Goal: Information Seeking & Learning: Check status

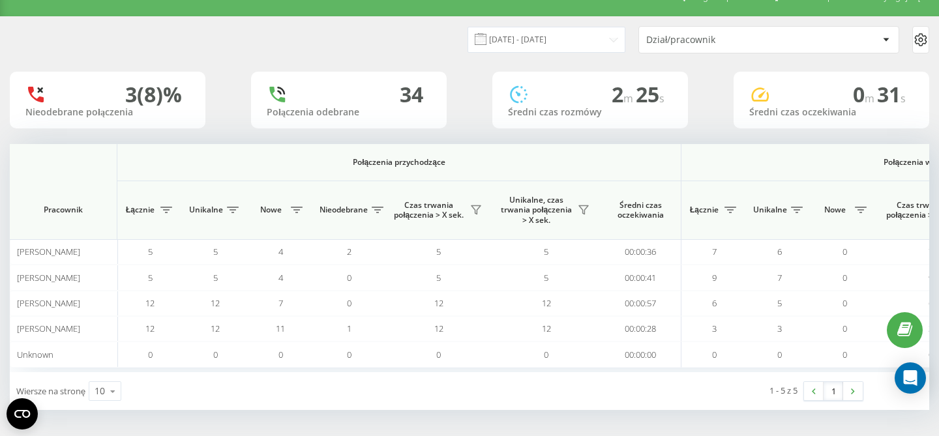
scroll to position [0, 899]
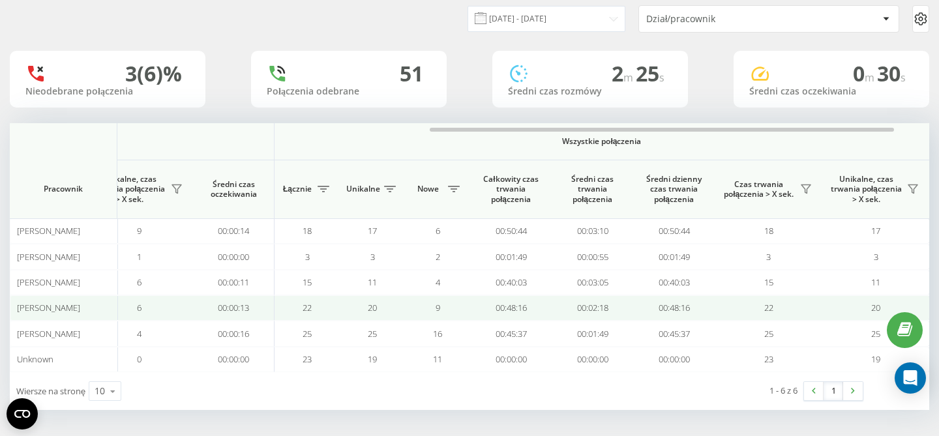
scroll to position [0, 899]
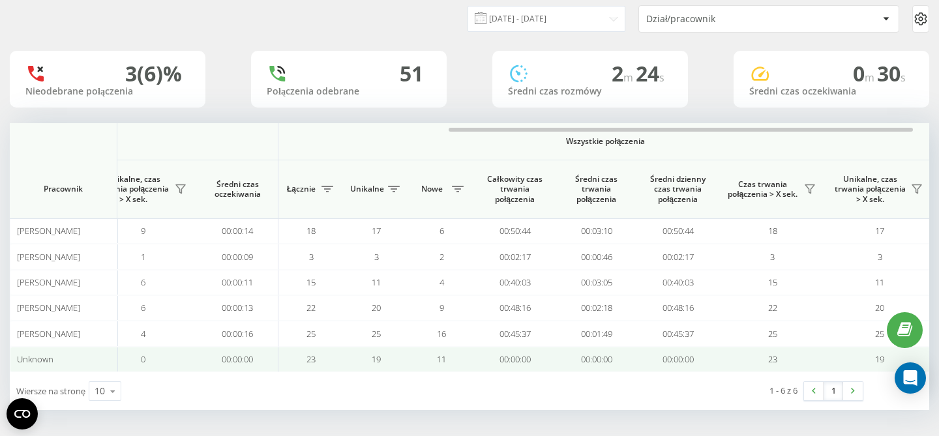
scroll to position [0, 899]
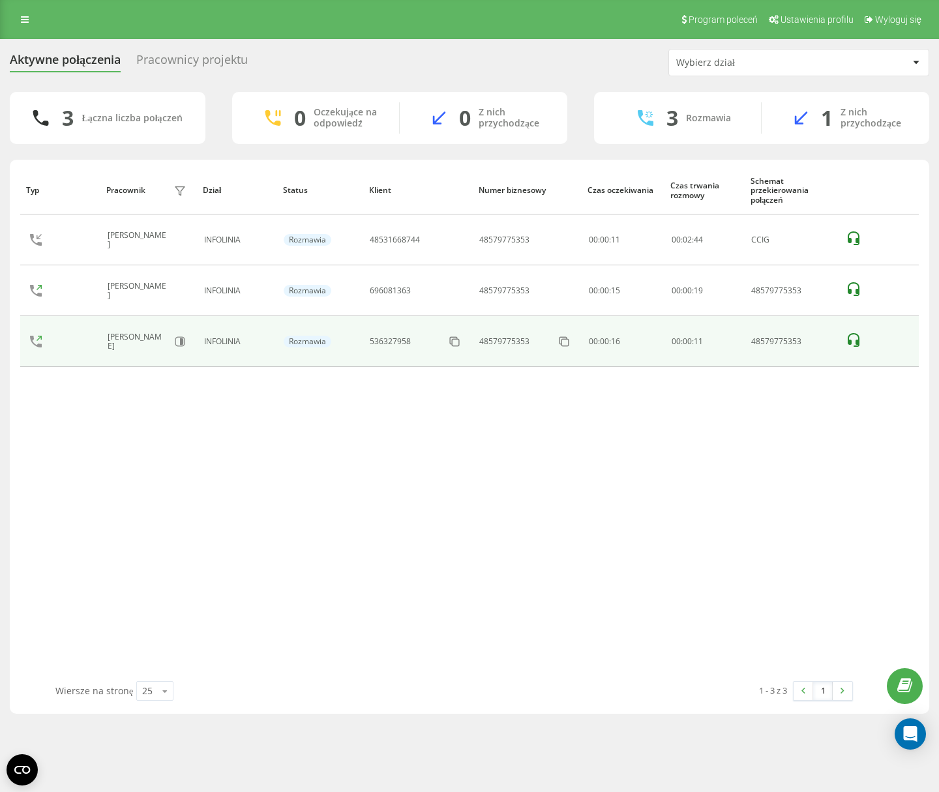
click at [854, 338] on icon at bounding box center [853, 340] width 16 height 16
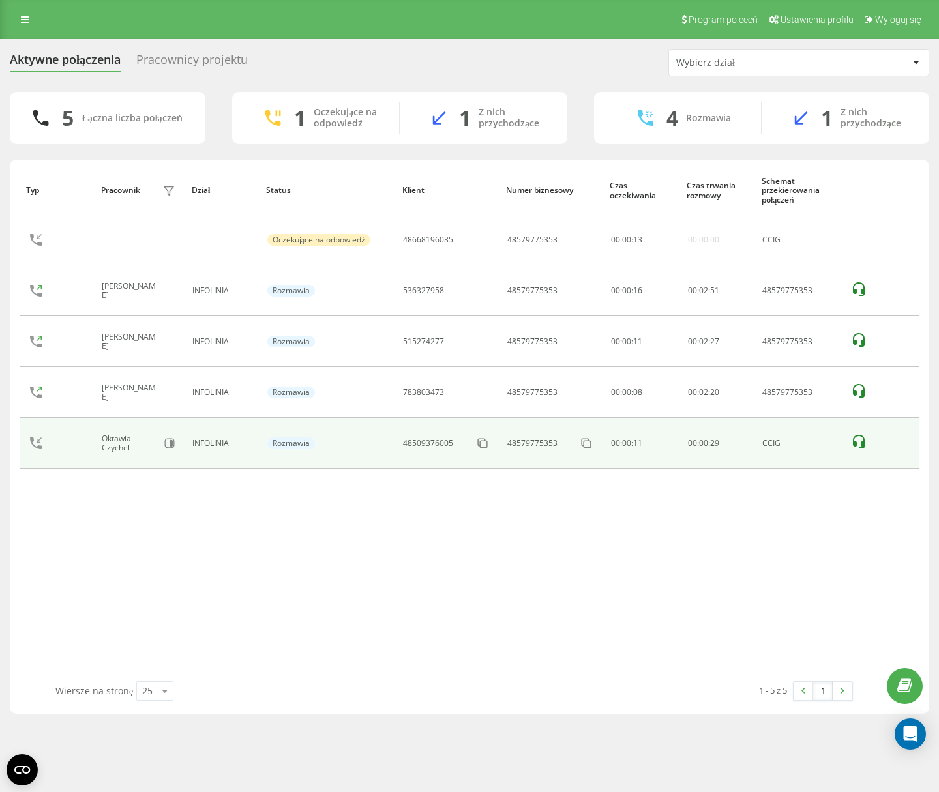
click at [860, 439] on icon at bounding box center [859, 442] width 16 height 16
click at [862, 437] on icon at bounding box center [859, 442] width 12 height 14
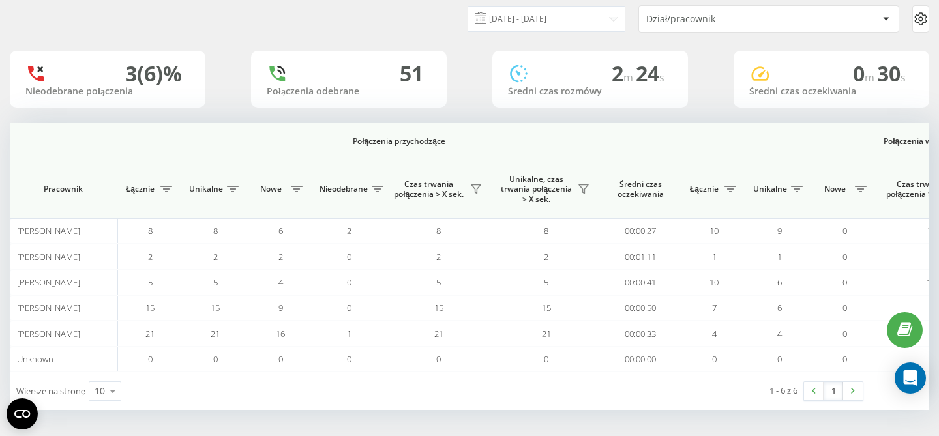
scroll to position [0, 899]
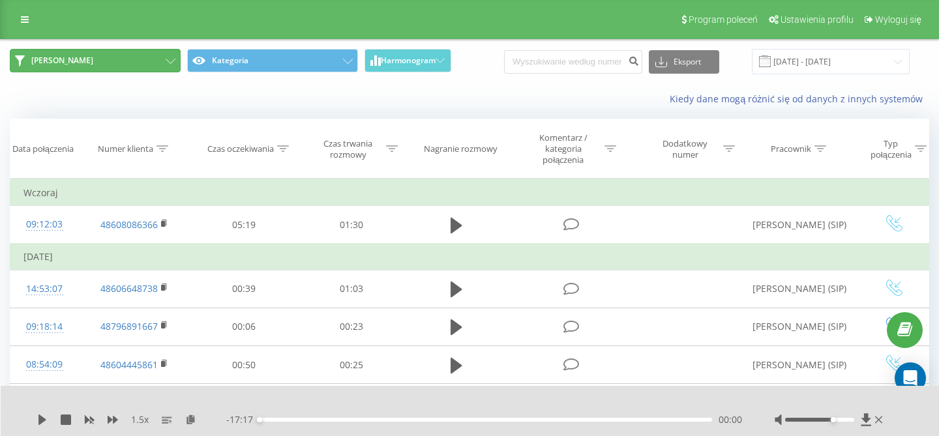
click at [173, 61] on icon at bounding box center [171, 61] width 10 height 5
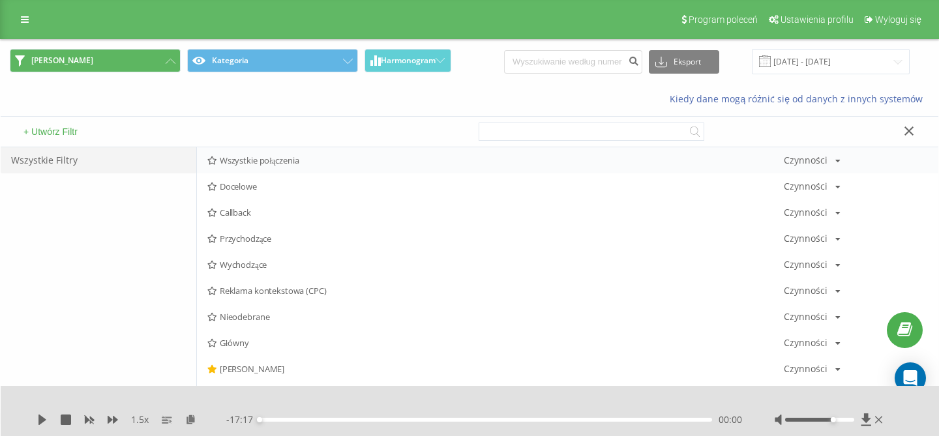
click at [256, 163] on span "Wszystkie połączenia" at bounding box center [495, 160] width 576 height 9
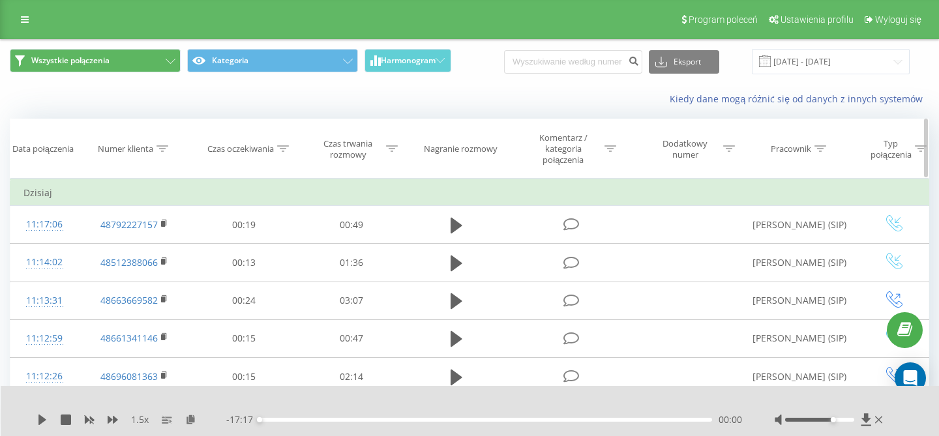
click at [819, 152] on icon at bounding box center [820, 148] width 12 height 7
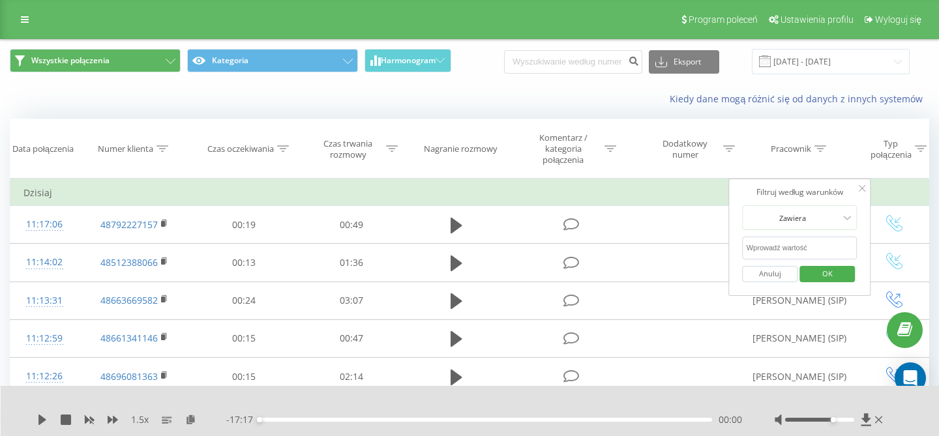
click at [772, 252] on input "text" at bounding box center [799, 248] width 115 height 23
click at [837, 277] on span "OK" at bounding box center [827, 273] width 37 height 20
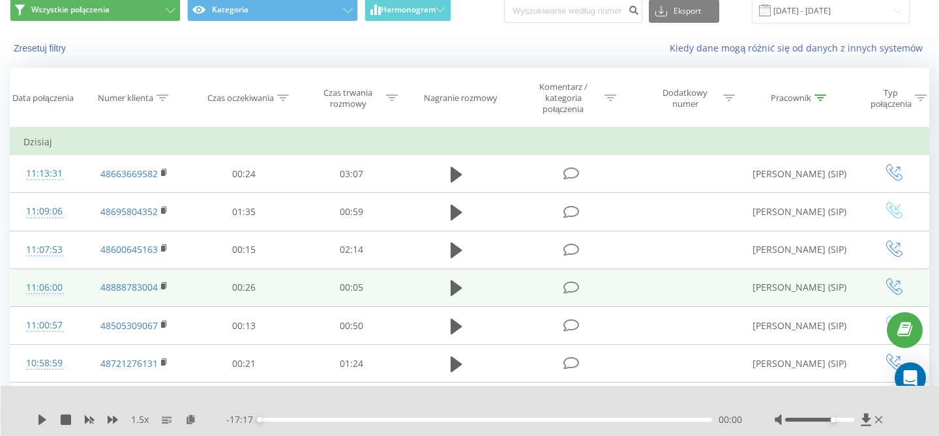
scroll to position [55, 0]
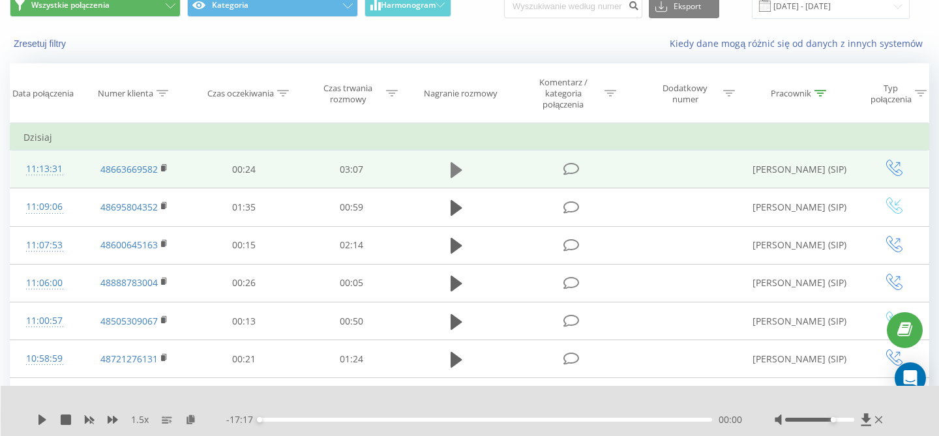
click at [456, 173] on icon at bounding box center [456, 170] width 12 height 16
click at [847, 421] on div at bounding box center [819, 420] width 68 height 4
drag, startPoint x: 847, startPoint y: 421, endPoint x: 856, endPoint y: 422, distance: 9.1
click at [856, 422] on div at bounding box center [829, 419] width 111 height 13
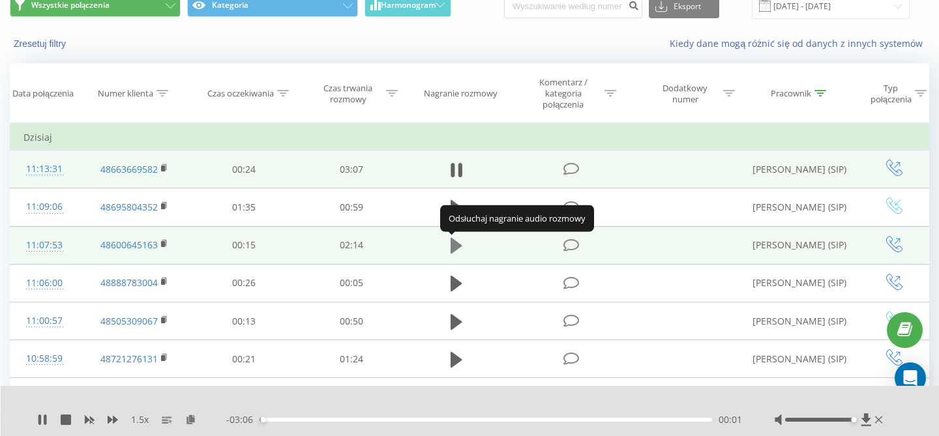
click at [456, 252] on icon at bounding box center [456, 246] width 12 height 16
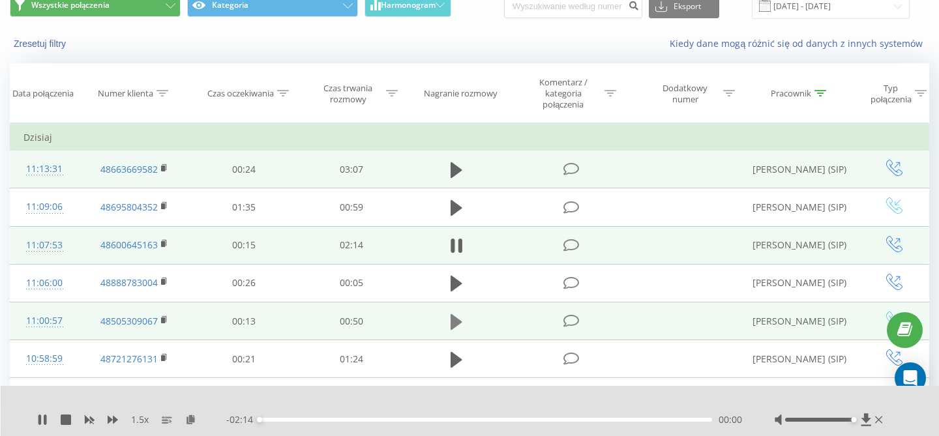
click at [451, 324] on icon at bounding box center [456, 322] width 12 height 16
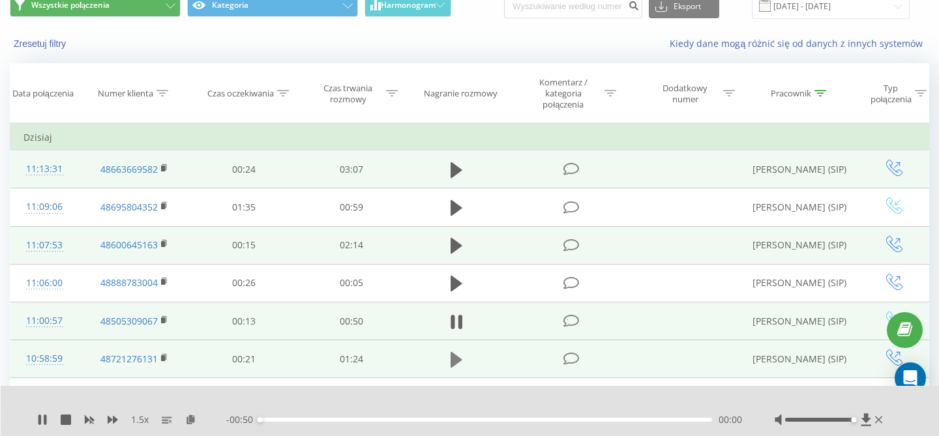
click at [456, 358] on icon at bounding box center [456, 360] width 12 height 16
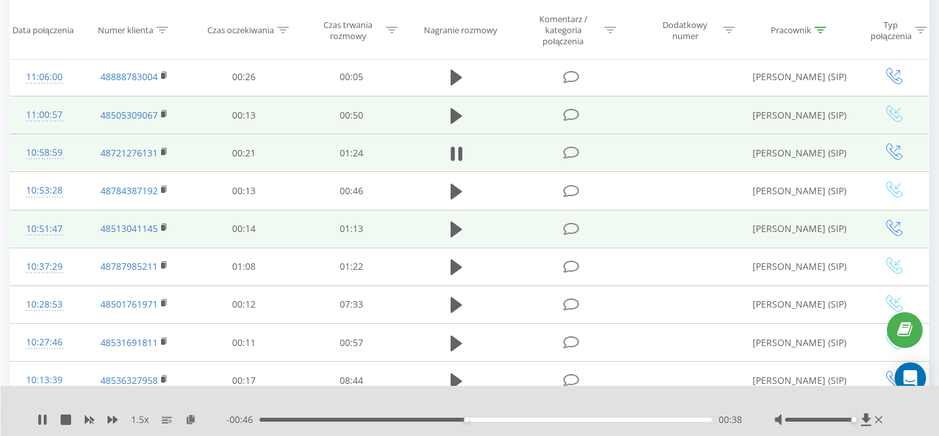
scroll to position [262, 0]
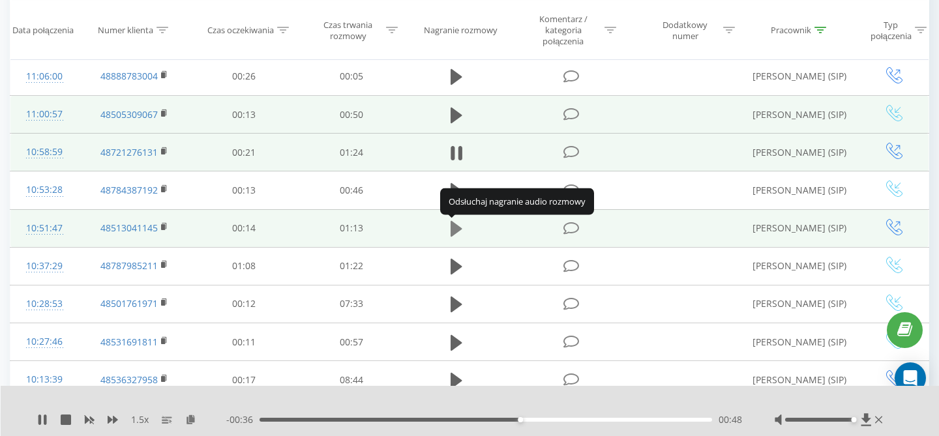
click at [456, 229] on icon at bounding box center [456, 229] width 12 height 16
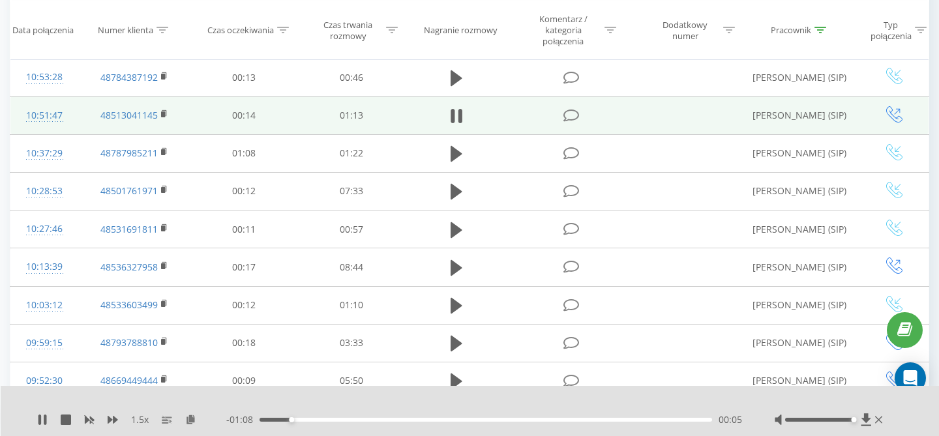
scroll to position [374, 0]
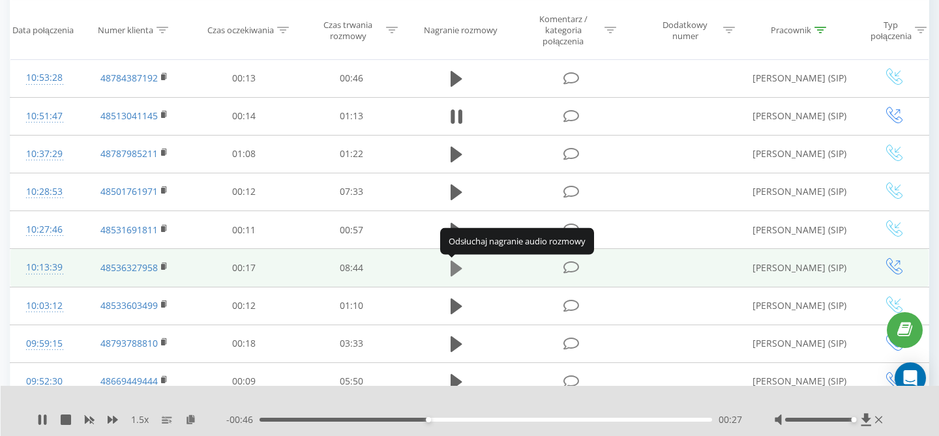
click at [456, 270] on icon at bounding box center [456, 269] width 12 height 16
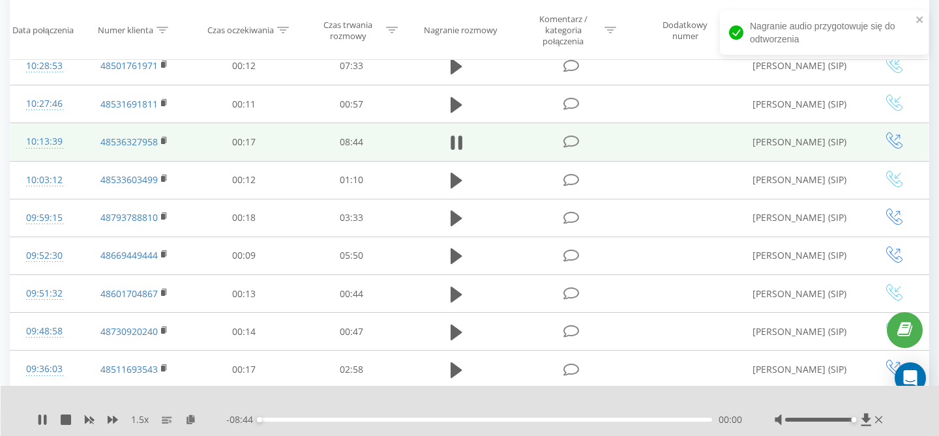
scroll to position [503, 0]
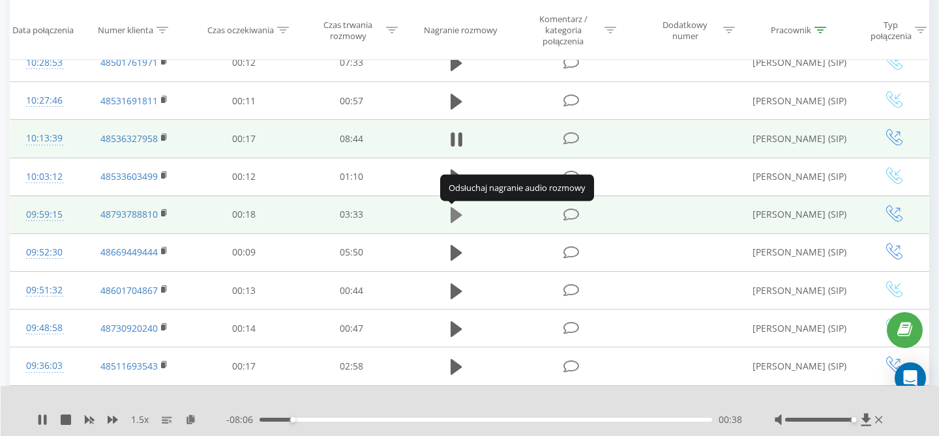
click at [456, 218] on icon at bounding box center [456, 215] width 12 height 16
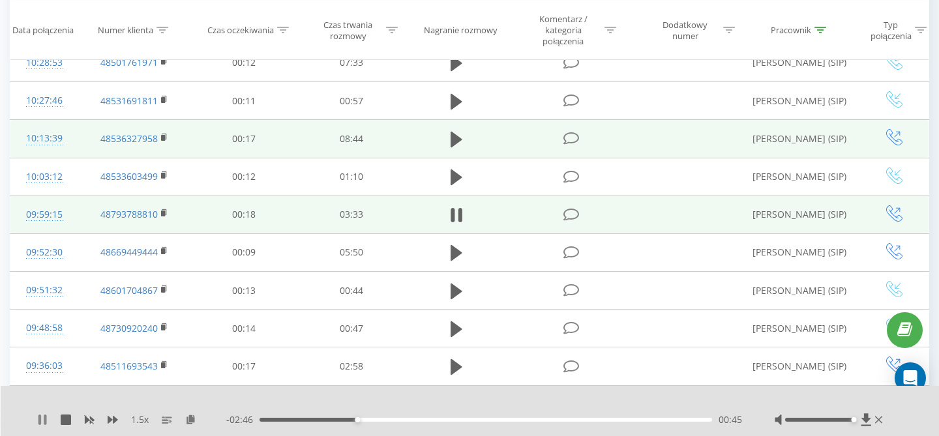
click at [39, 420] on icon at bounding box center [39, 420] width 3 height 10
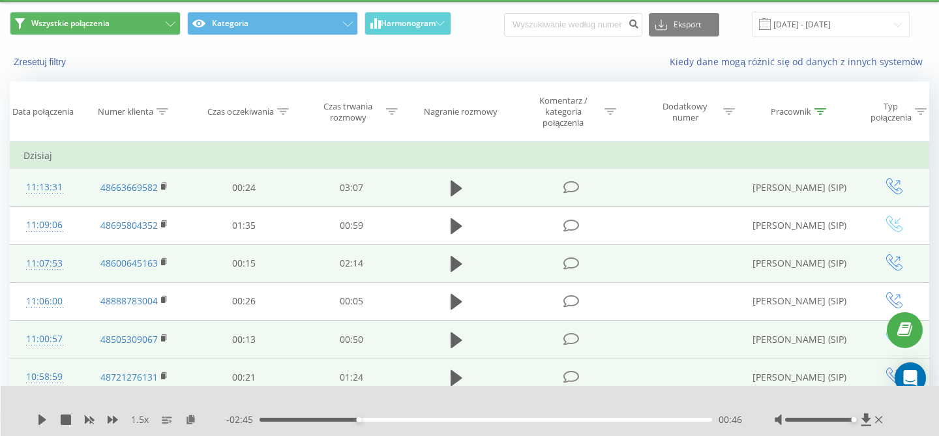
scroll to position [0, 0]
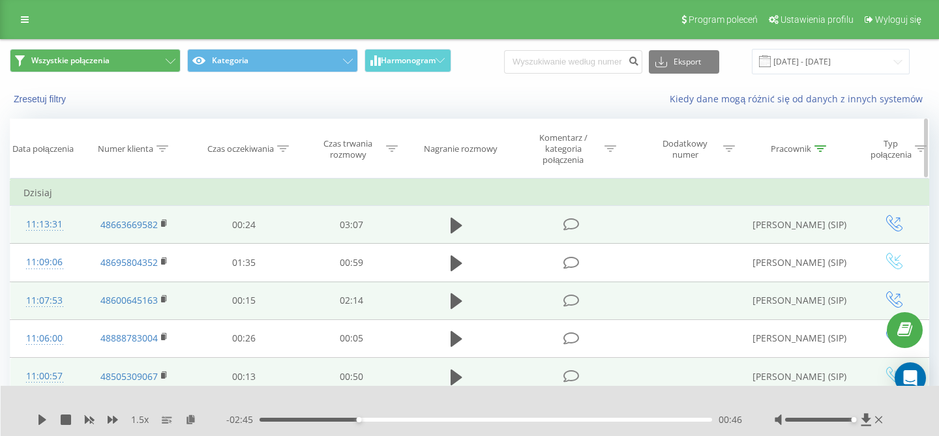
click at [821, 151] on icon at bounding box center [820, 148] width 12 height 7
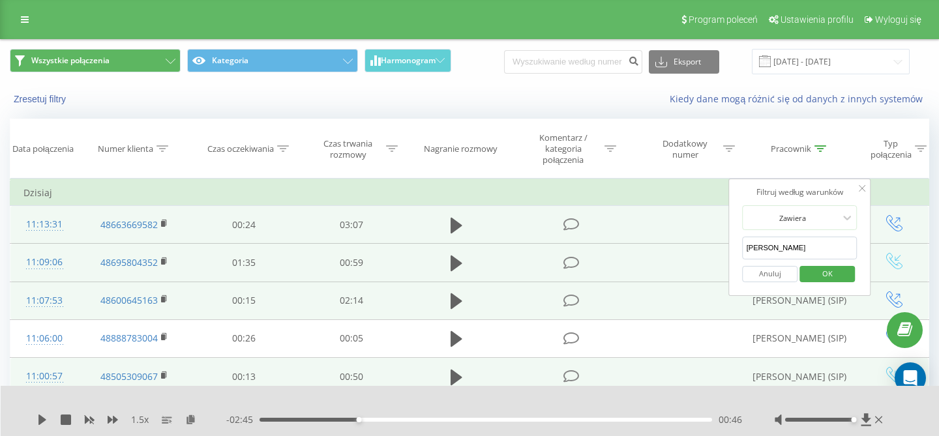
drag, startPoint x: 783, startPoint y: 248, endPoint x: 703, endPoint y: 248, distance: 80.2
click at [742, 248] on input "Alicja" at bounding box center [799, 248] width 115 height 23
type input "Oktawia"
click button "OK" at bounding box center [826, 274] width 55 height 16
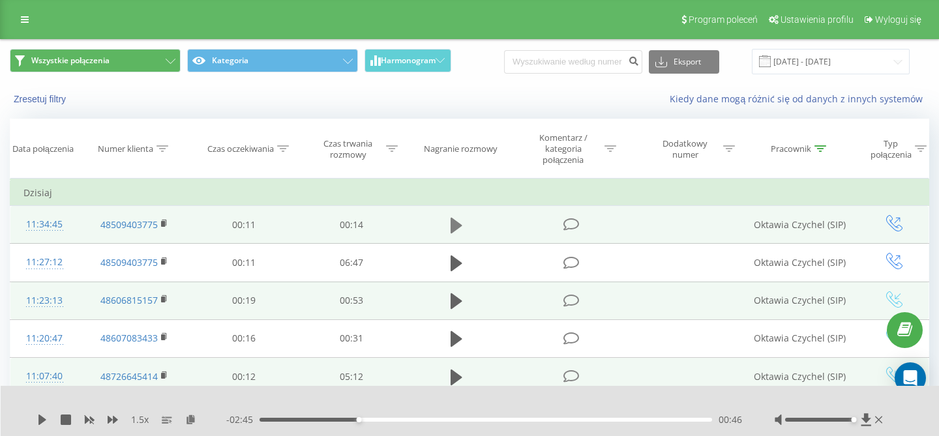
click at [455, 228] on icon at bounding box center [456, 226] width 12 height 16
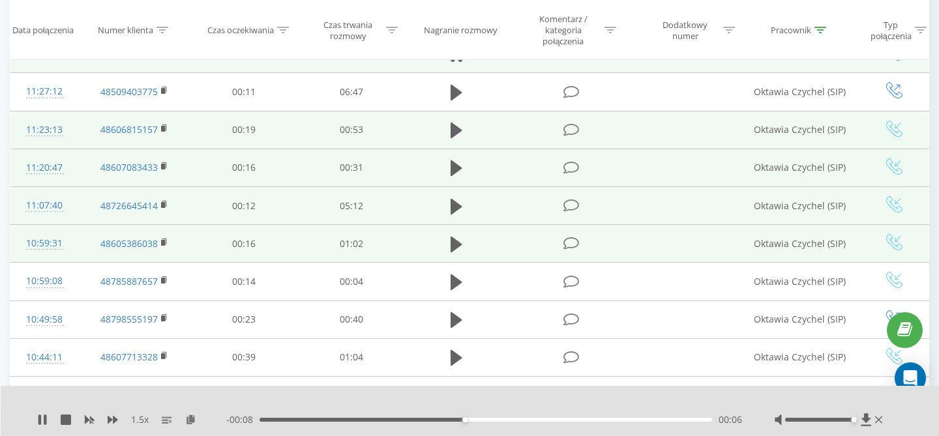
scroll to position [172, 0]
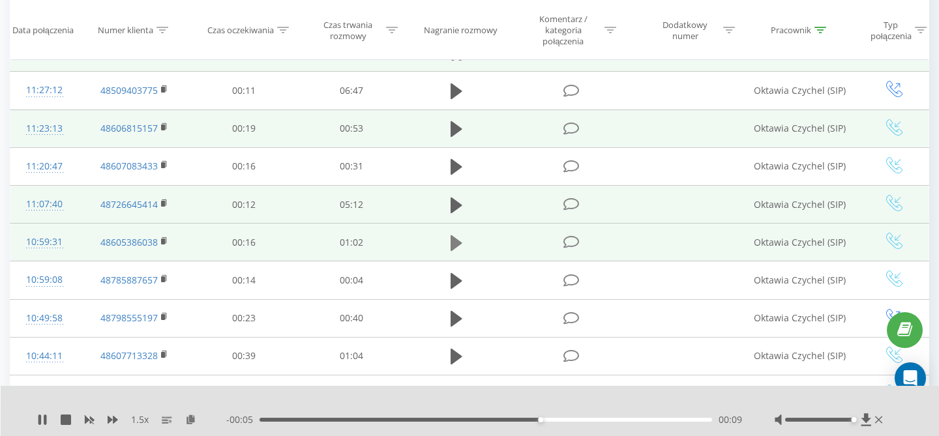
click at [458, 250] on icon at bounding box center [456, 243] width 12 height 18
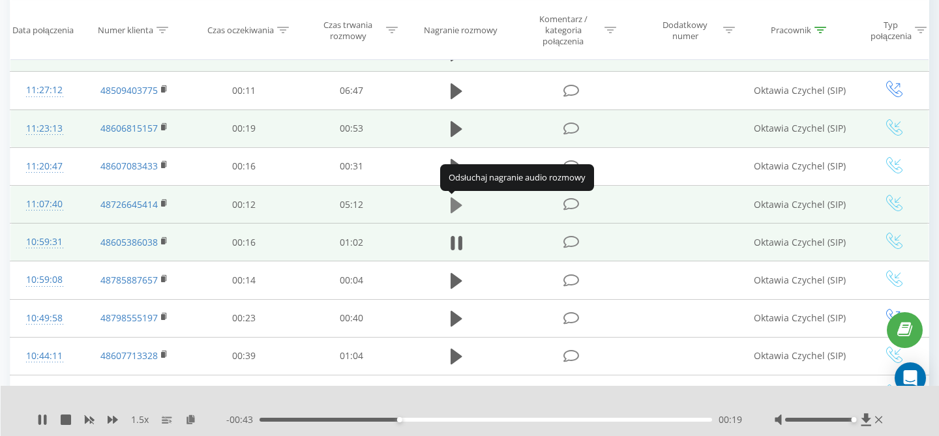
click at [456, 205] on icon at bounding box center [456, 205] width 12 height 16
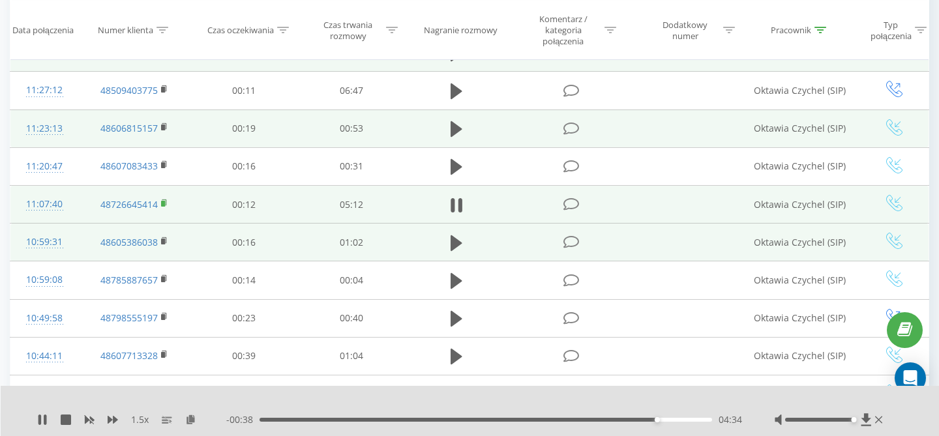
click at [166, 207] on icon at bounding box center [164, 203] width 7 height 9
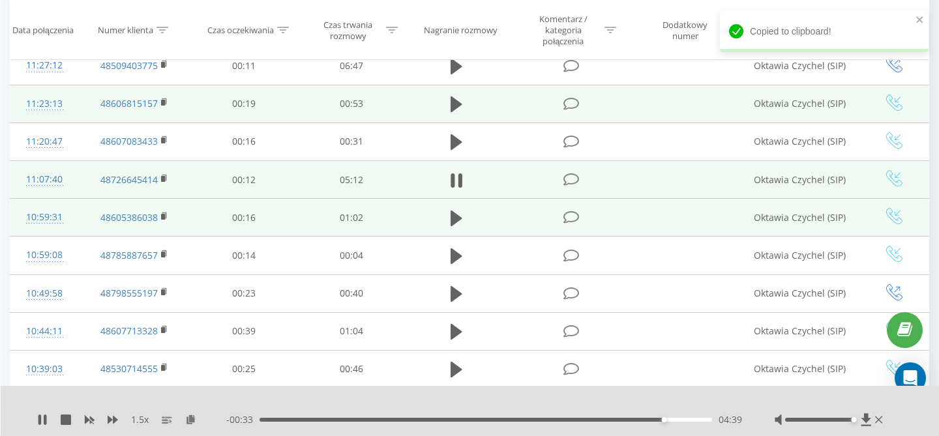
scroll to position [198, 0]
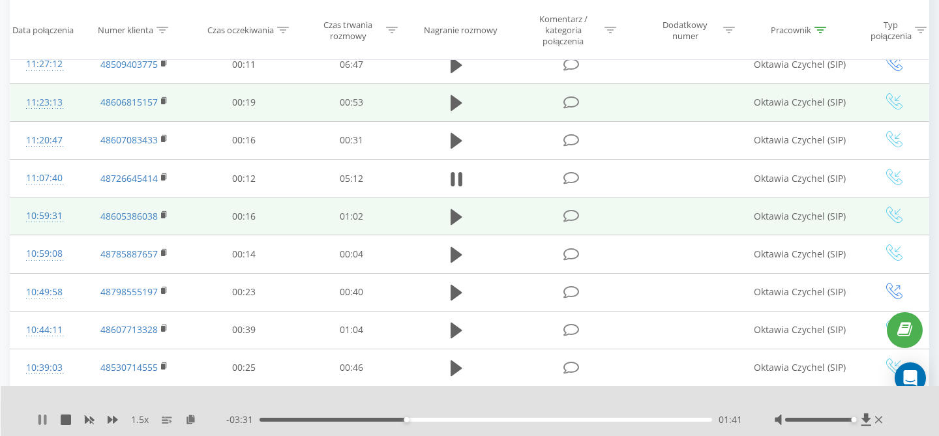
click at [43, 417] on icon at bounding box center [42, 420] width 10 height 10
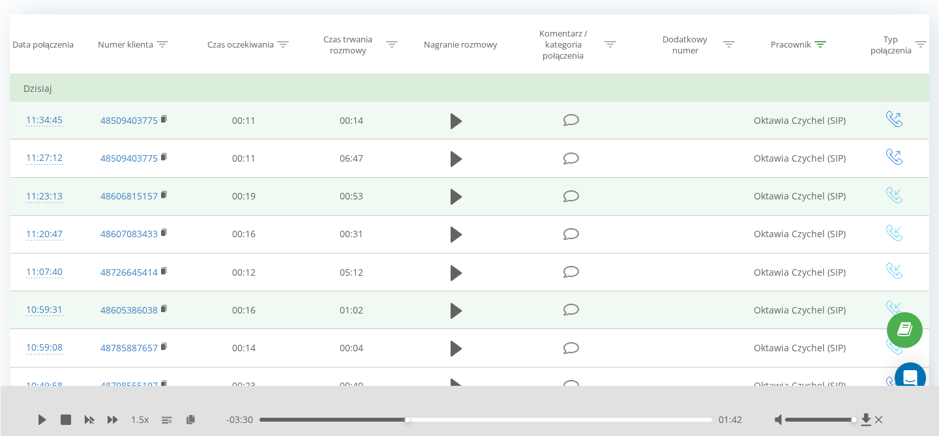
scroll to position [110, 0]
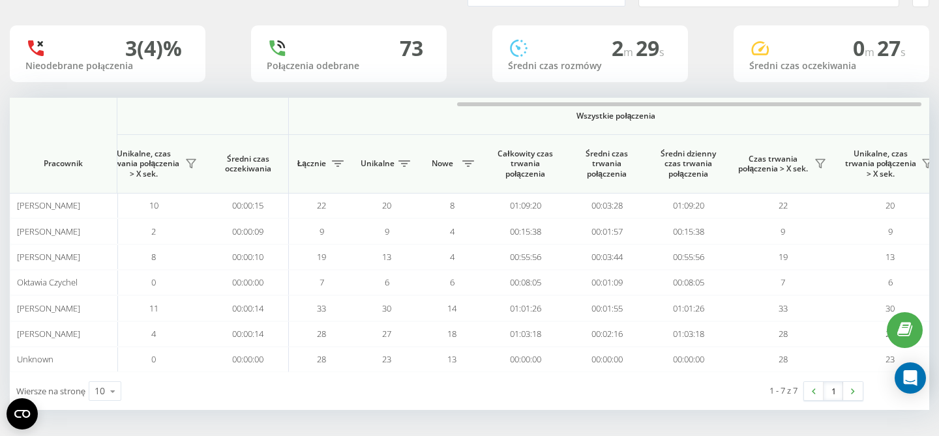
scroll to position [109, 0]
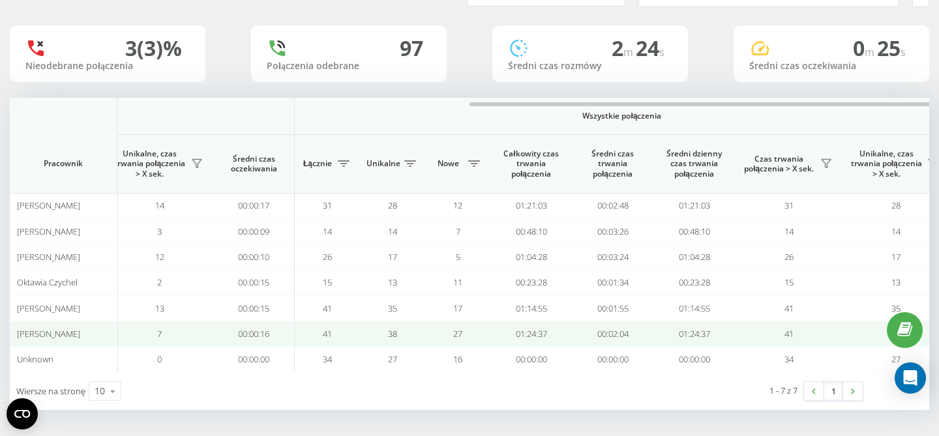
scroll to position [0, 893]
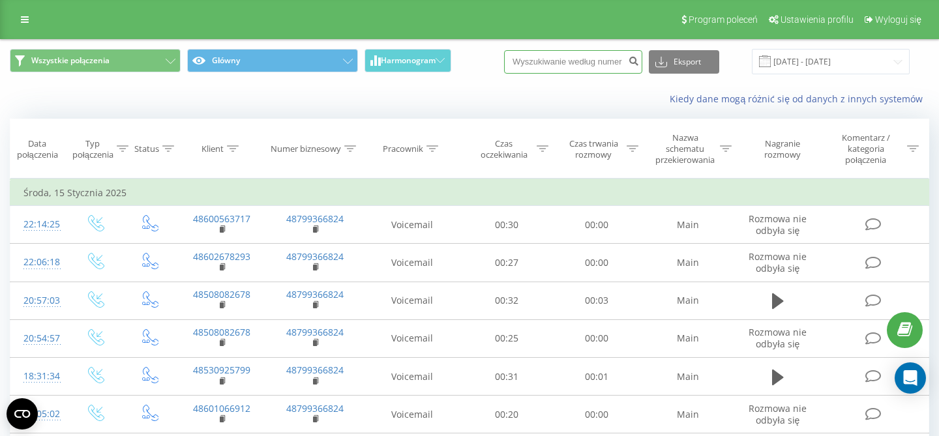
click at [536, 61] on input at bounding box center [573, 61] width 138 height 23
paste input "48726645414"
type input "48726645414"
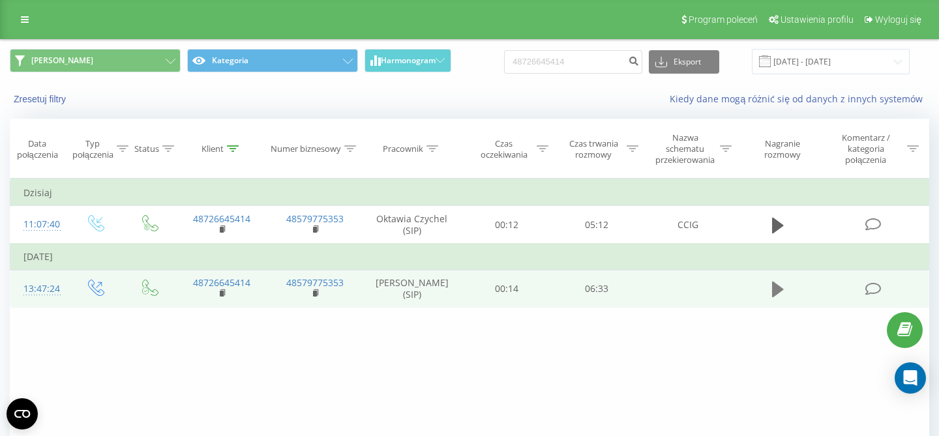
click at [772, 297] on icon at bounding box center [778, 290] width 12 height 16
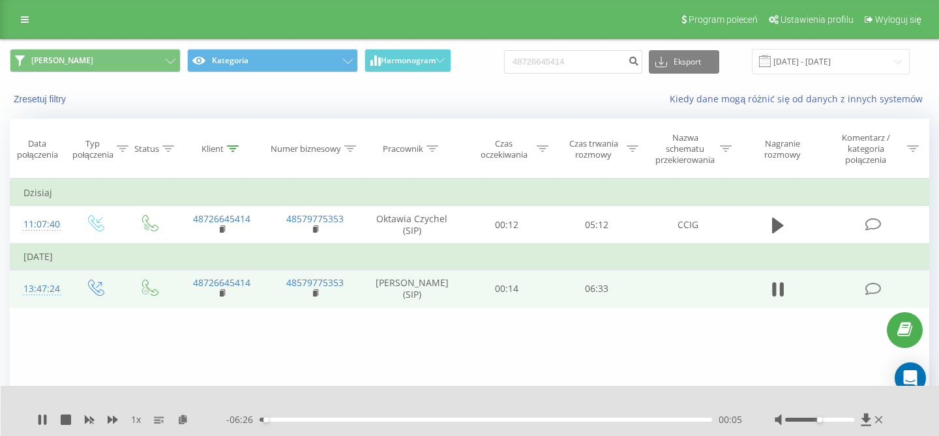
click at [107, 421] on div "1 x" at bounding box center [131, 419] width 189 height 13
click at [113, 420] on icon at bounding box center [113, 420] width 10 height 8
click at [114, 420] on icon at bounding box center [113, 420] width 10 height 8
click at [332, 420] on div "00:10" at bounding box center [485, 420] width 452 height 4
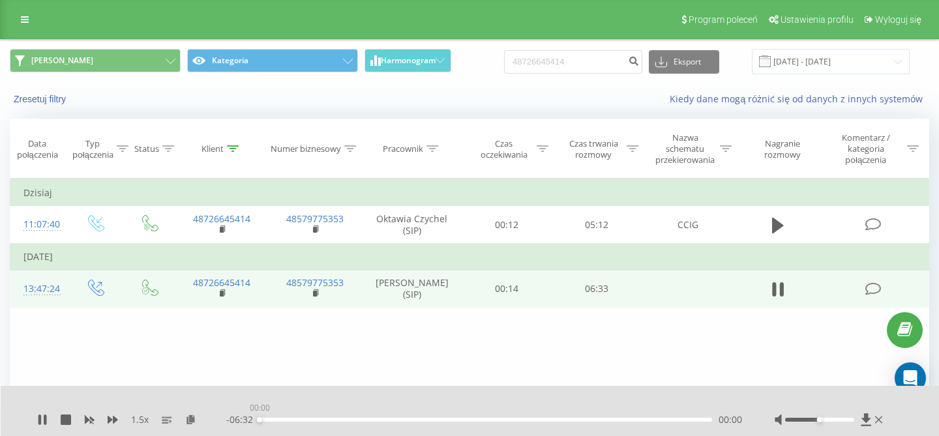
click at [388, 420] on div "00:00" at bounding box center [485, 420] width 452 height 4
click at [451, 420] on div "01:53" at bounding box center [485, 420] width 452 height 4
click at [514, 420] on div "02:50" at bounding box center [485, 420] width 452 height 4
click at [551, 420] on div "04:13" at bounding box center [485, 420] width 452 height 4
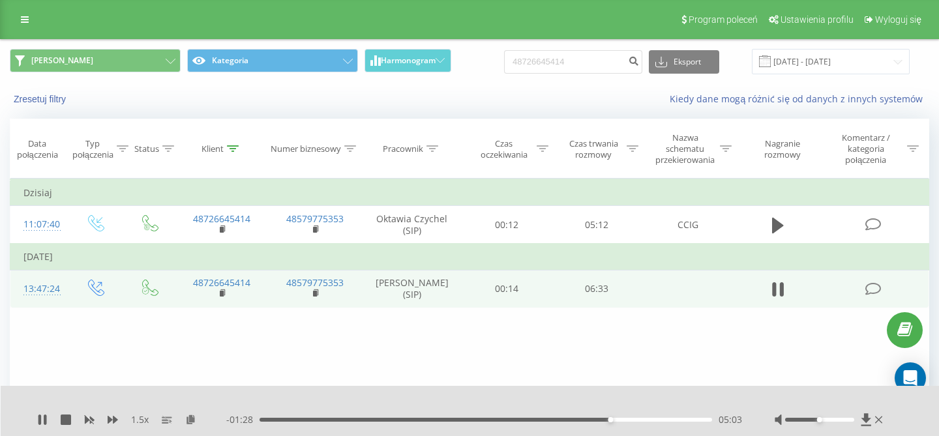
click at [839, 422] on div at bounding box center [829, 419] width 111 height 13
click at [839, 419] on div at bounding box center [819, 420] width 68 height 4
click at [41, 419] on icon at bounding box center [39, 420] width 3 height 10
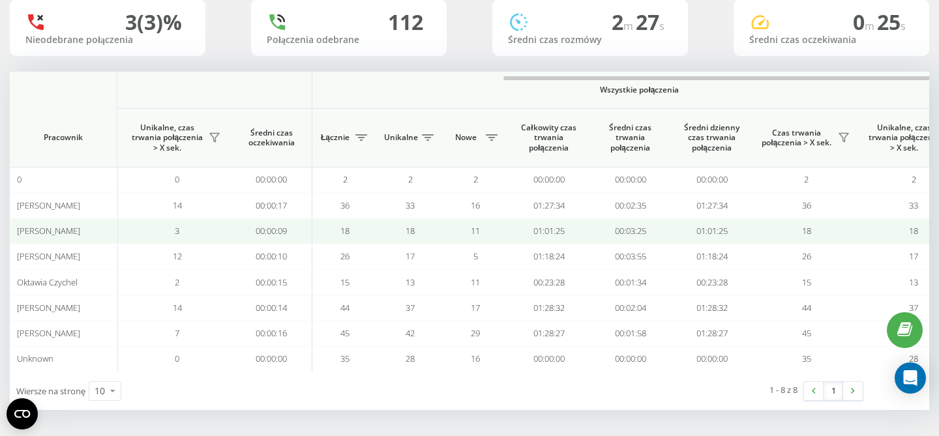
scroll to position [0, 899]
